Goal: Navigation & Orientation: Understand site structure

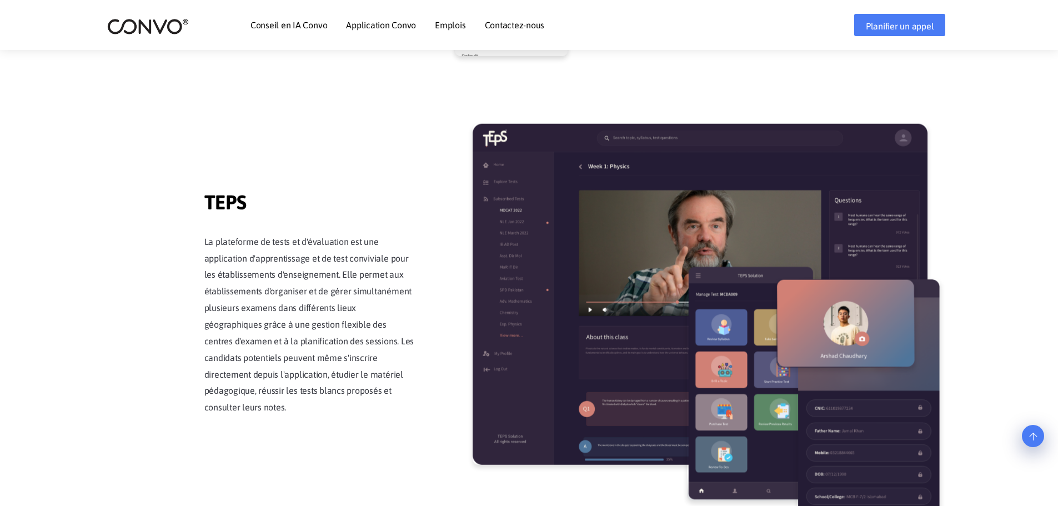
scroll to position [1929, 0]
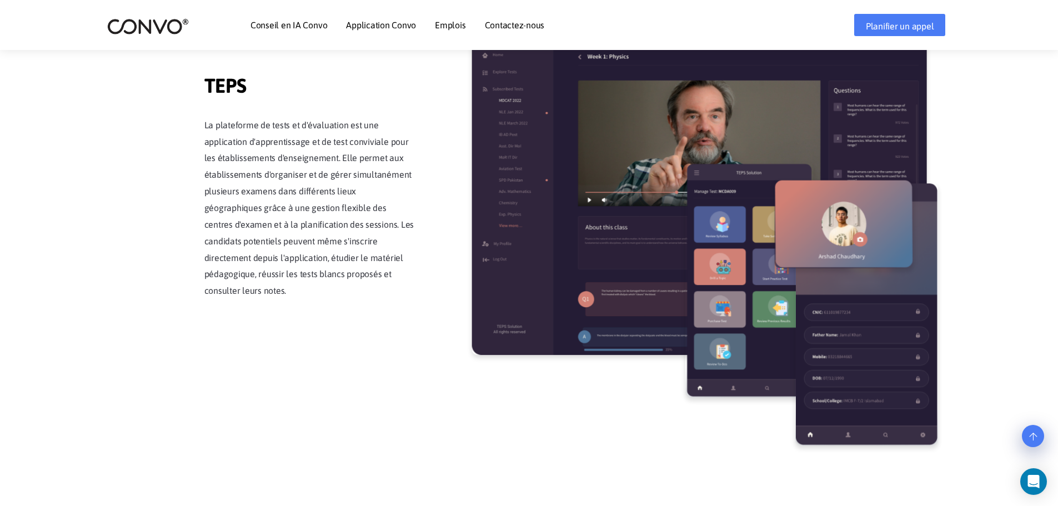
click at [516, 26] on font "Contactez-nous" at bounding box center [515, 25] width 60 height 10
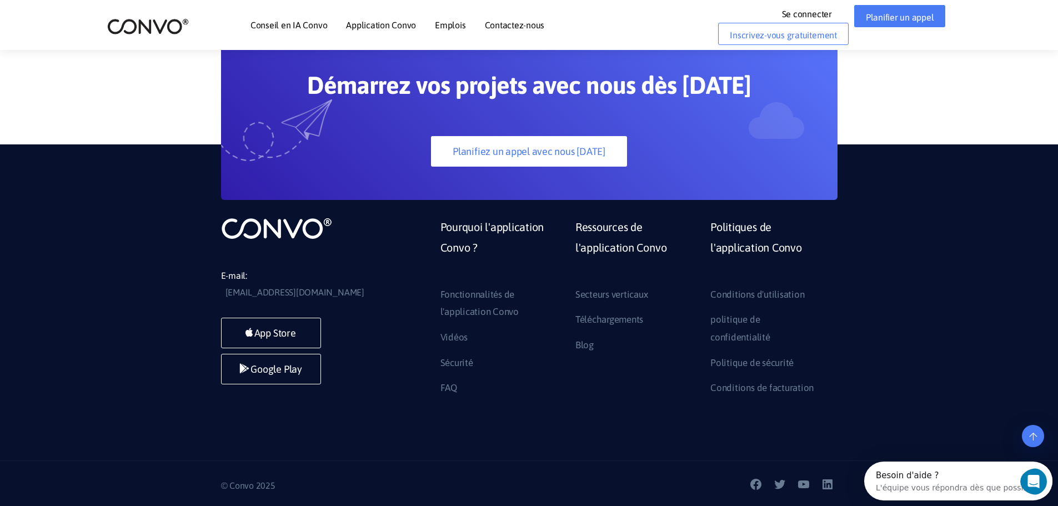
scroll to position [879, 0]
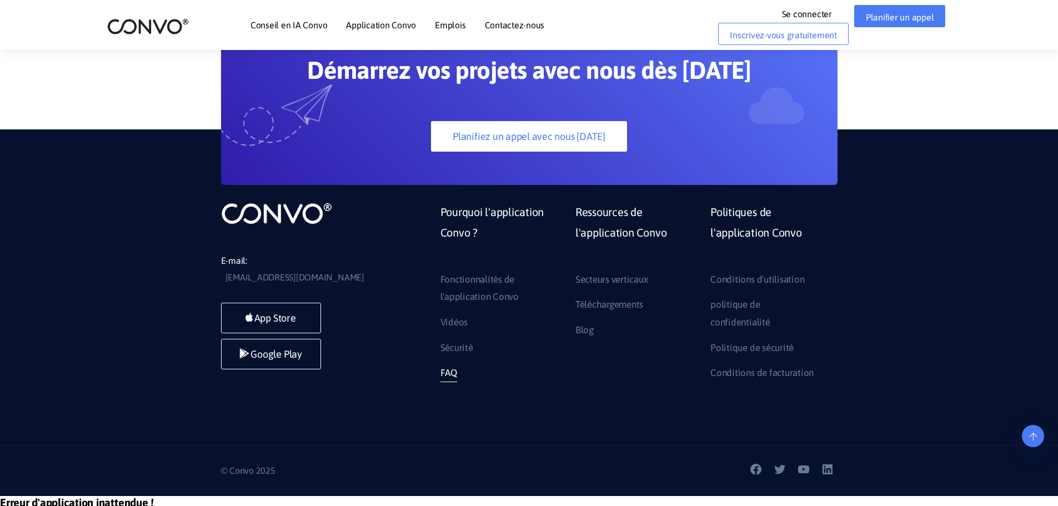
click at [448, 367] on font "FAQ" at bounding box center [449, 372] width 17 height 11
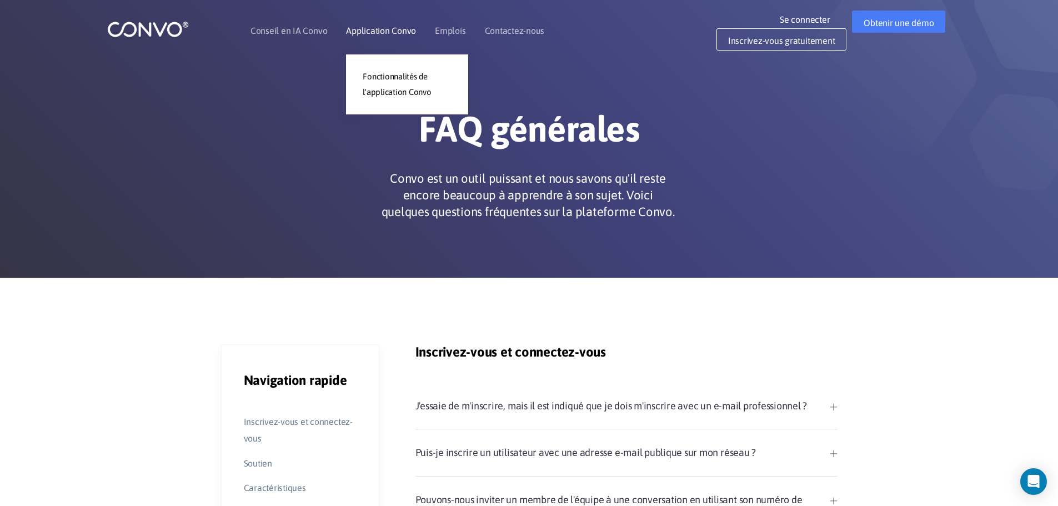
click at [372, 30] on font "Application Convo" at bounding box center [381, 31] width 70 height 10
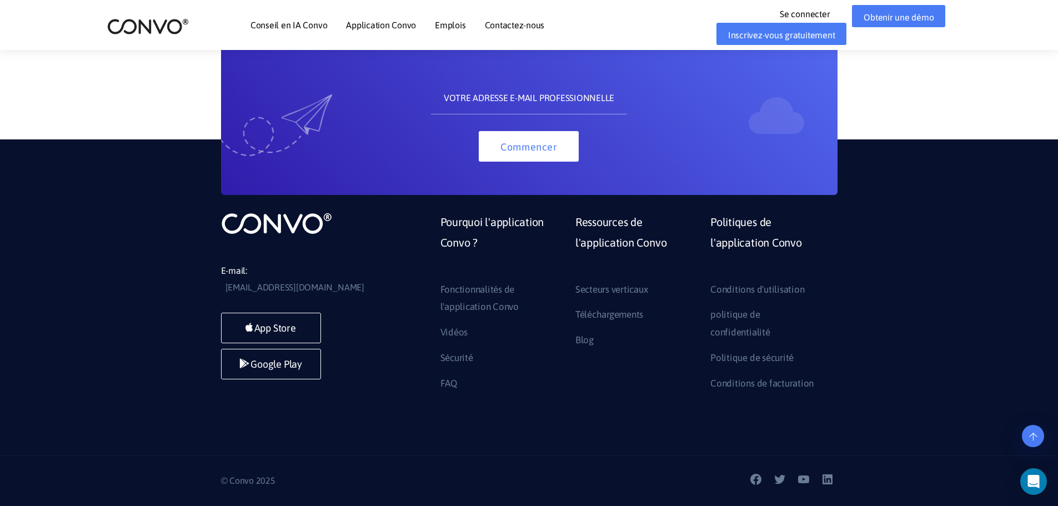
scroll to position [2614, 0]
click at [742, 287] on font "Conditions d'utilisation" at bounding box center [758, 289] width 94 height 11
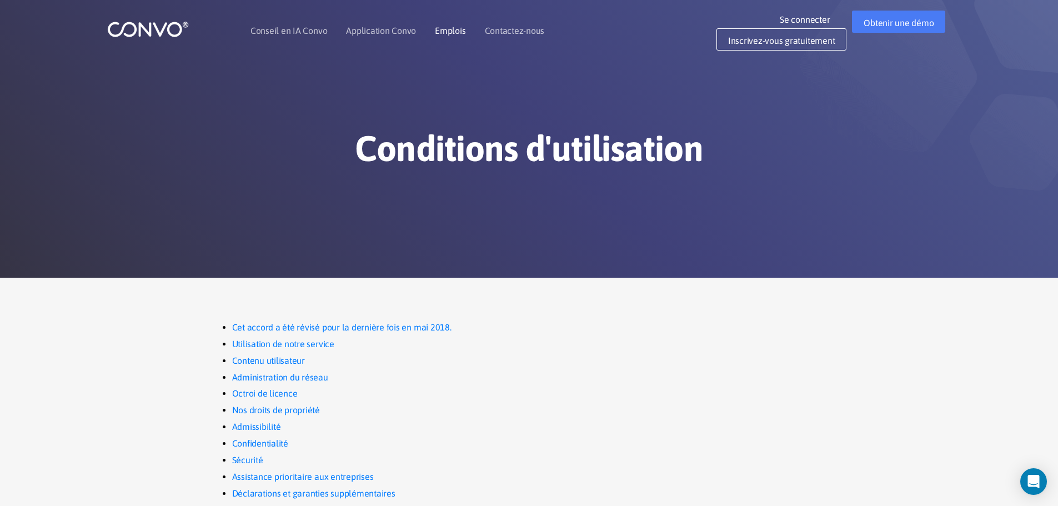
click at [451, 27] on font "Emplois" at bounding box center [450, 31] width 31 height 10
